Goal: Information Seeking & Learning: Learn about a topic

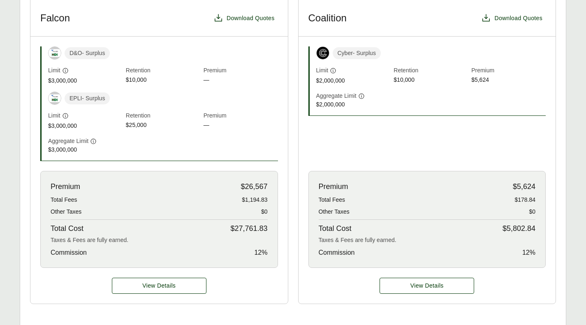
scroll to position [261, 0]
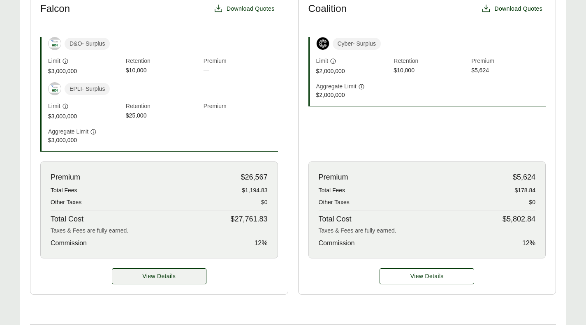
click at [174, 275] on span "View Details" at bounding box center [158, 276] width 33 height 9
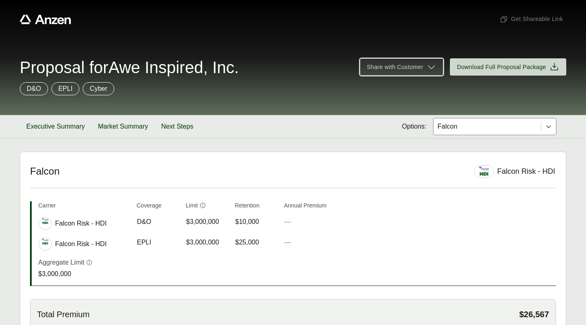
click at [396, 67] on span "Share with Customer" at bounding box center [395, 67] width 56 height 9
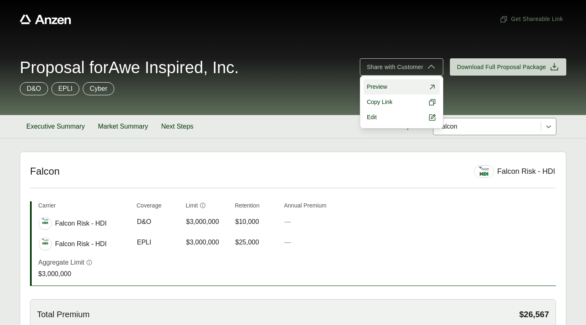
click at [381, 82] on link "Preview" at bounding box center [402, 86] width 76 height 15
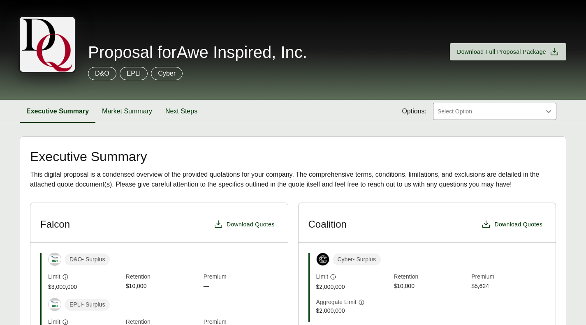
click at [446, 115] on div at bounding box center [487, 112] width 101 height 10
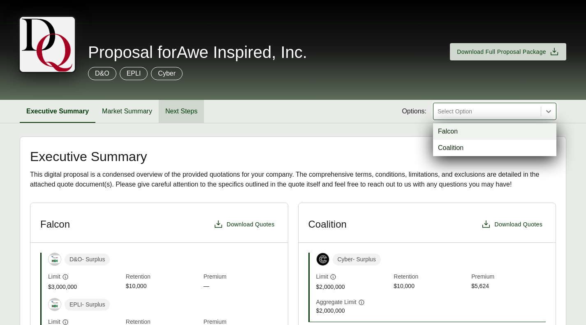
click at [179, 109] on button "Next Steps" at bounding box center [181, 111] width 45 height 23
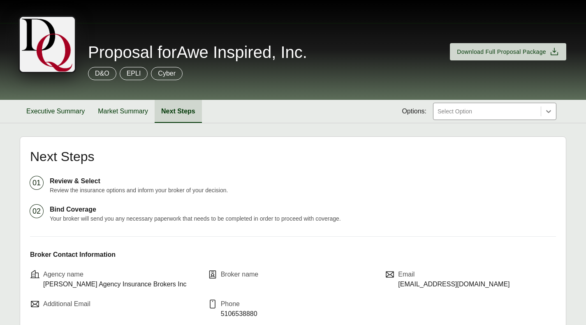
scroll to position [66, 0]
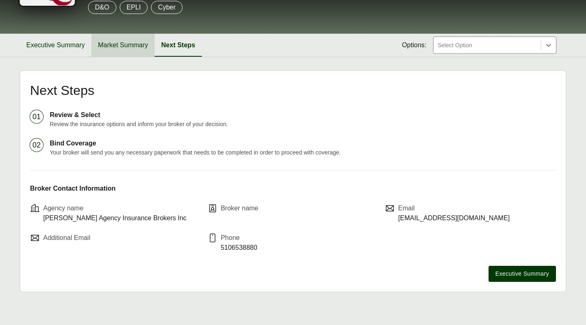
click at [127, 48] on button "Market Summary" at bounding box center [122, 45] width 63 height 23
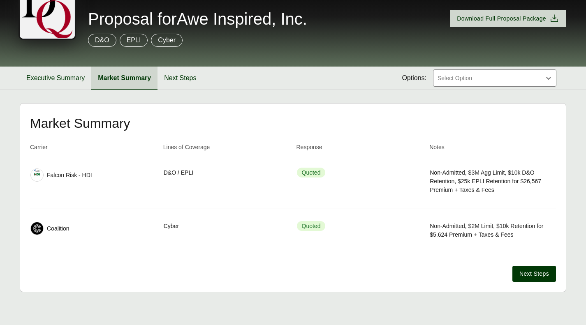
scroll to position [33, 0]
